Goal: Task Accomplishment & Management: Manage account settings

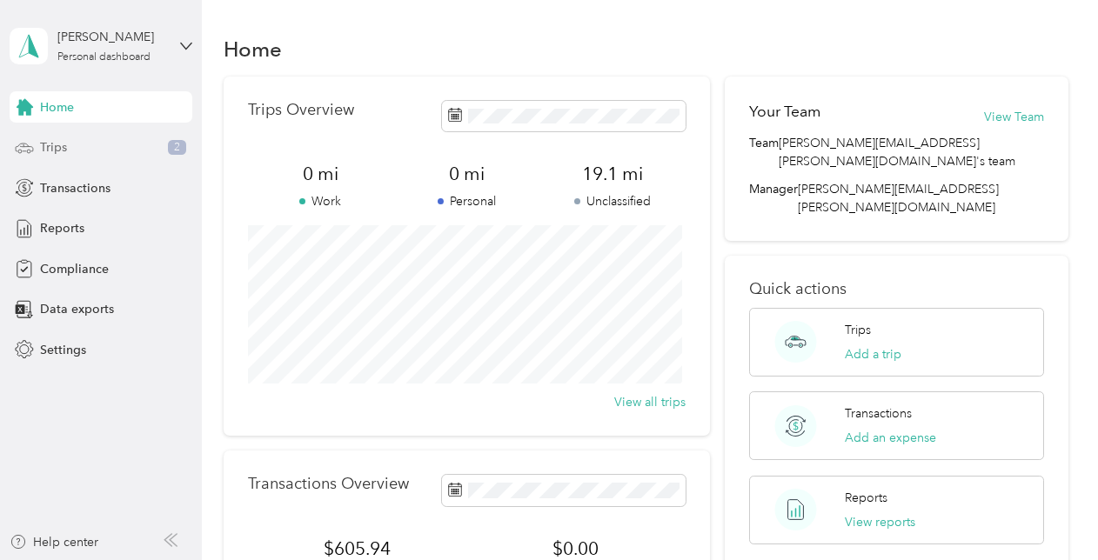
click at [96, 151] on div "Trips 2" at bounding box center [101, 147] width 183 height 31
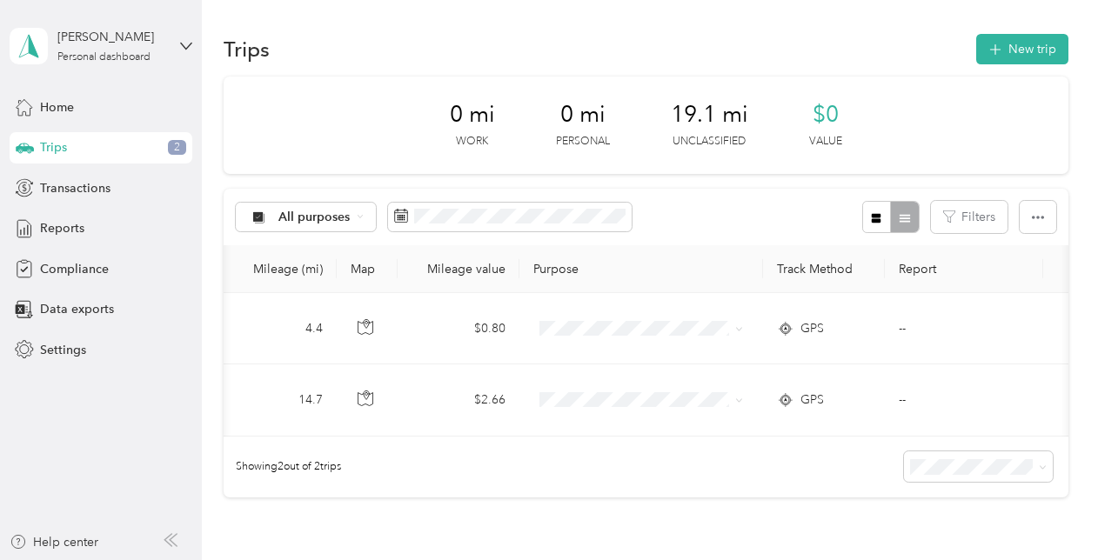
scroll to position [0, 600]
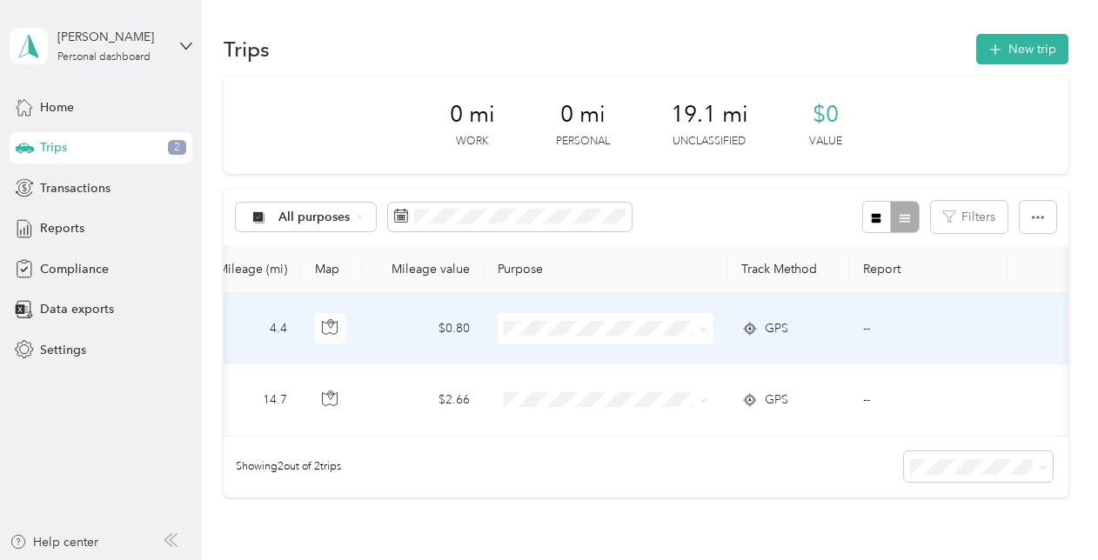
click at [700, 332] on icon at bounding box center [704, 329] width 8 height 8
click at [653, 359] on span "Option Care Health" at bounding box center [616, 355] width 161 height 18
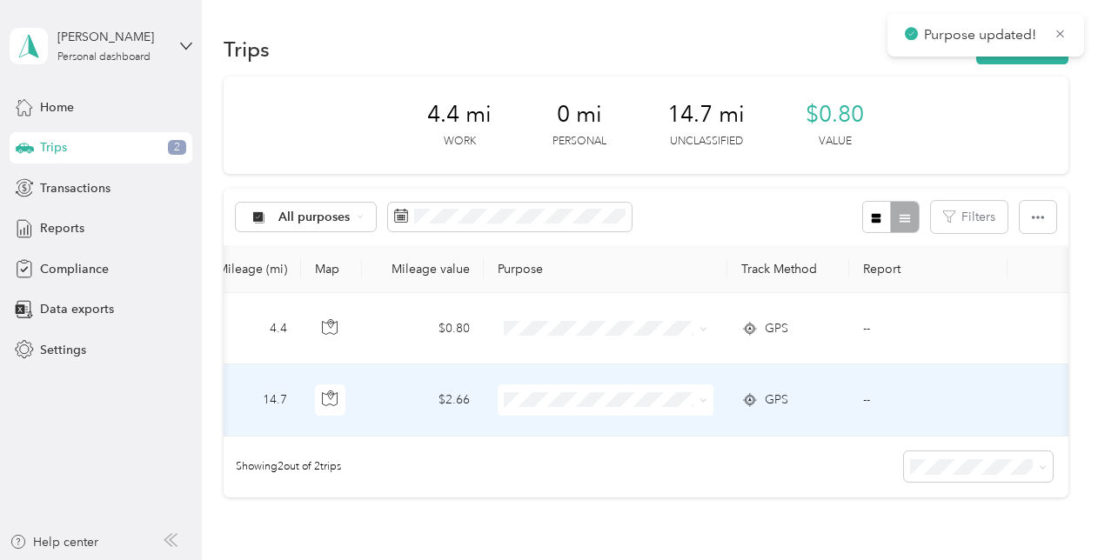
click at [694, 403] on span at bounding box center [701, 400] width 14 height 19
click at [700, 400] on icon at bounding box center [704, 401] width 8 height 8
click at [653, 439] on li "Option Care Health" at bounding box center [601, 431] width 216 height 30
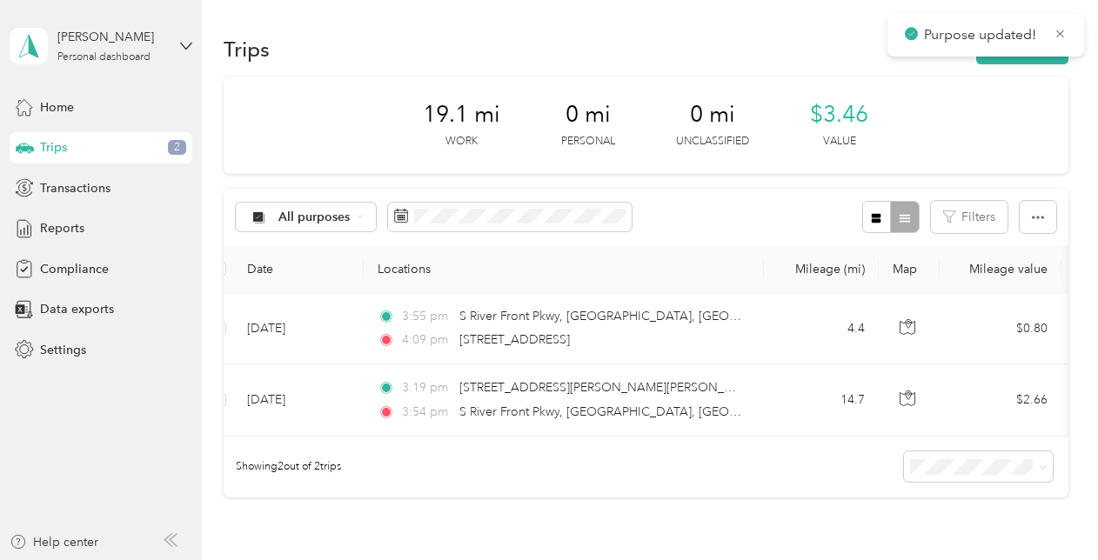
scroll to position [0, 0]
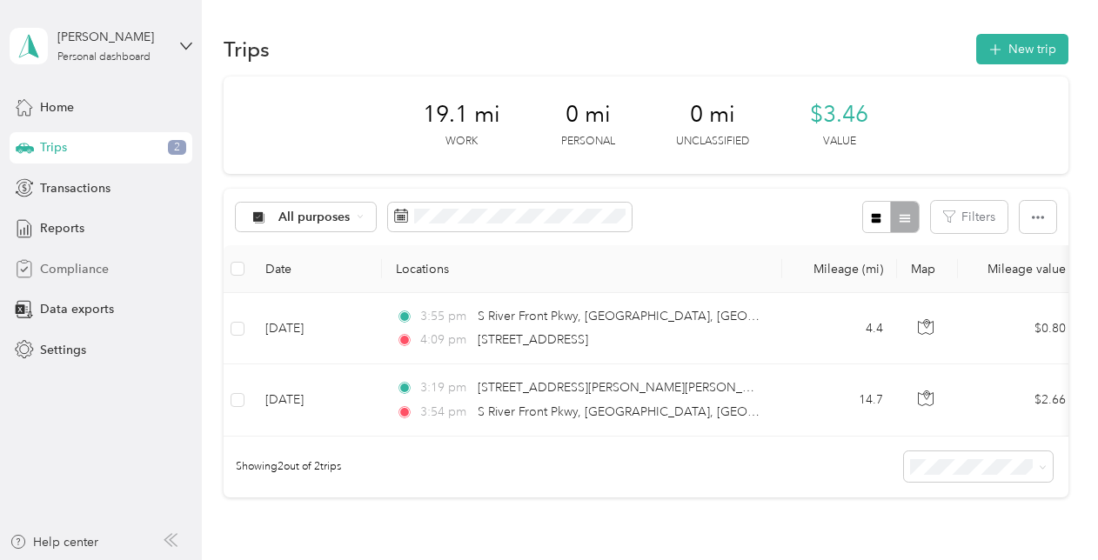
click at [94, 265] on span "Compliance" at bounding box center [74, 269] width 69 height 18
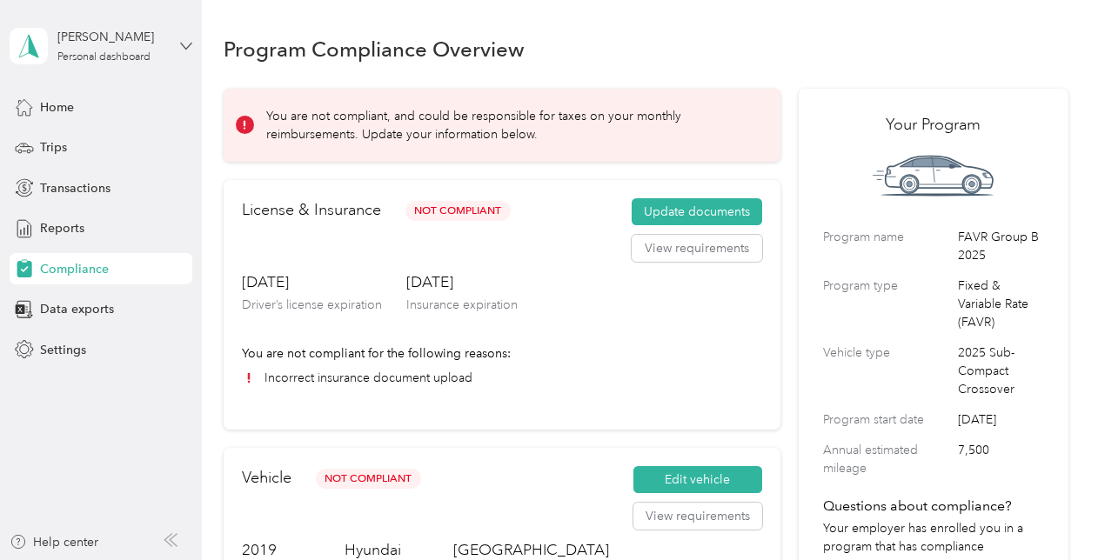
click at [187, 49] on icon at bounding box center [186, 46] width 12 height 12
click at [71, 136] on div "Log out" at bounding box center [58, 143] width 67 height 18
